Goal: Obtain resource: Obtain resource

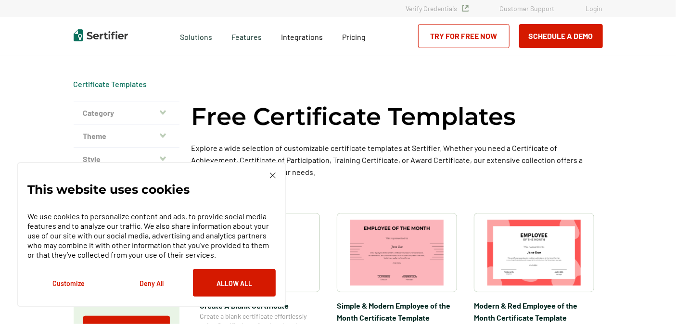
click at [271, 174] on img at bounding box center [273, 176] width 6 height 6
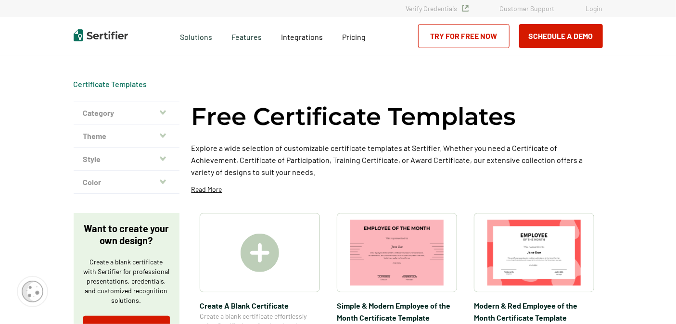
click at [143, 114] on button "Category" at bounding box center [127, 112] width 106 height 23
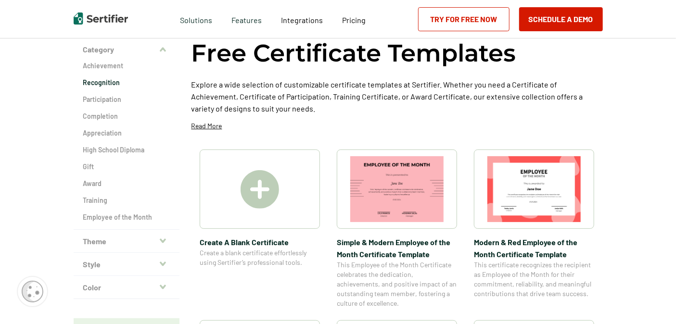
scroll to position [80, 0]
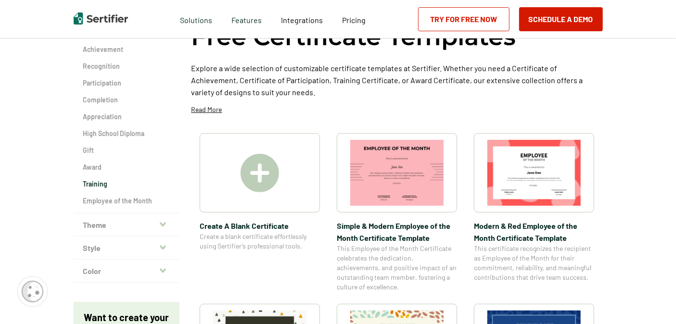
click at [98, 183] on h2 "Training" at bounding box center [126, 184] width 87 height 10
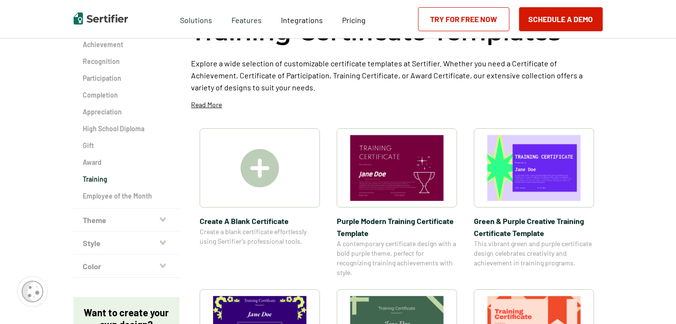
scroll to position [80, 0]
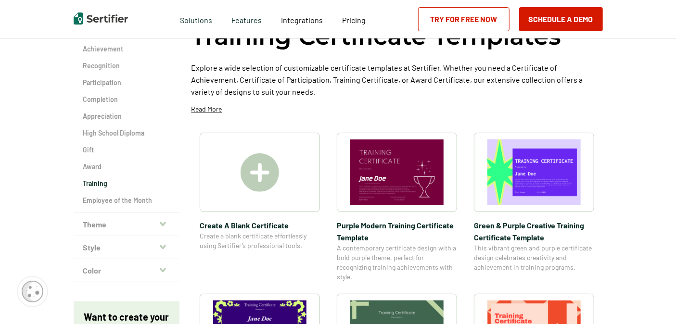
click at [124, 221] on button "Theme" at bounding box center [127, 224] width 106 height 23
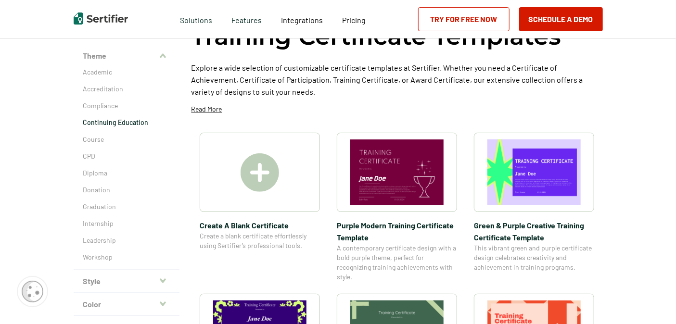
scroll to position [160, 0]
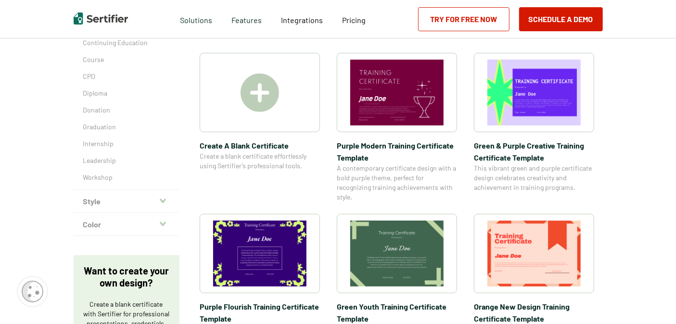
click at [126, 197] on button "Style" at bounding box center [127, 201] width 106 height 23
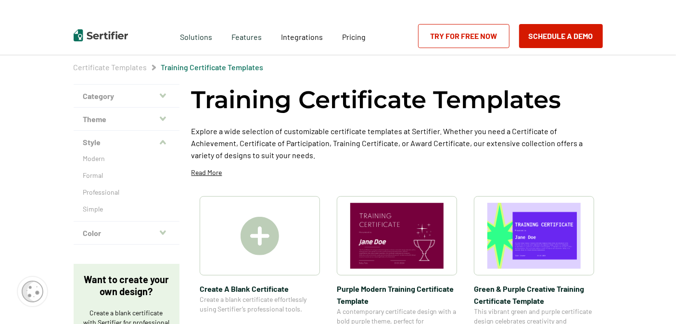
scroll to position [0, 0]
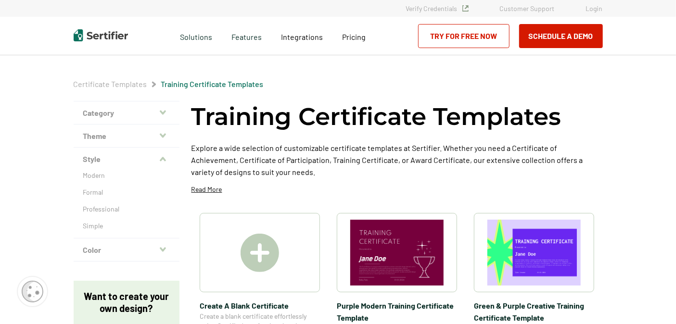
scroll to position [80, 0]
